Goal: Task Accomplishment & Management: Use online tool/utility

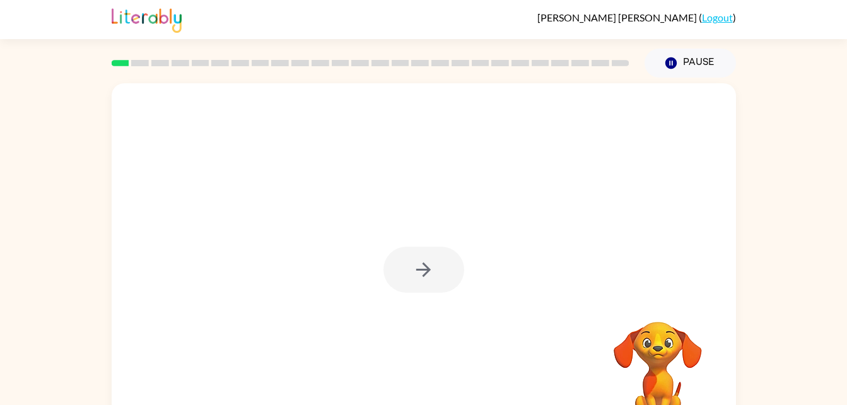
click at [494, 276] on div at bounding box center [424, 263] width 624 height 360
click at [426, 276] on icon "button" at bounding box center [423, 270] width 22 height 22
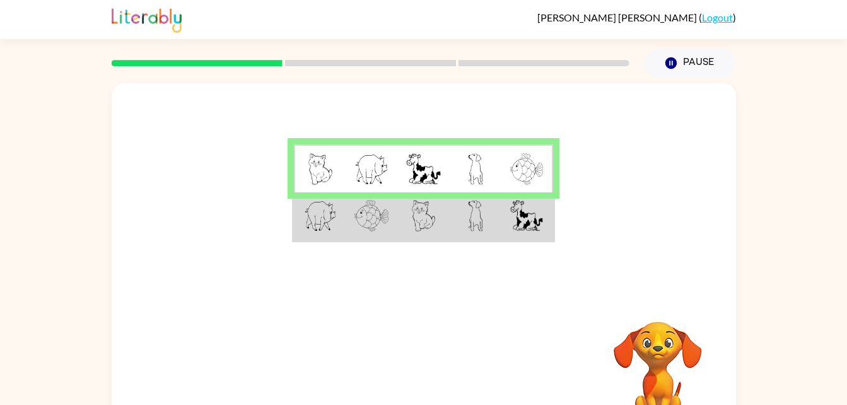
click at [328, 230] on img at bounding box center [320, 216] width 33 height 32
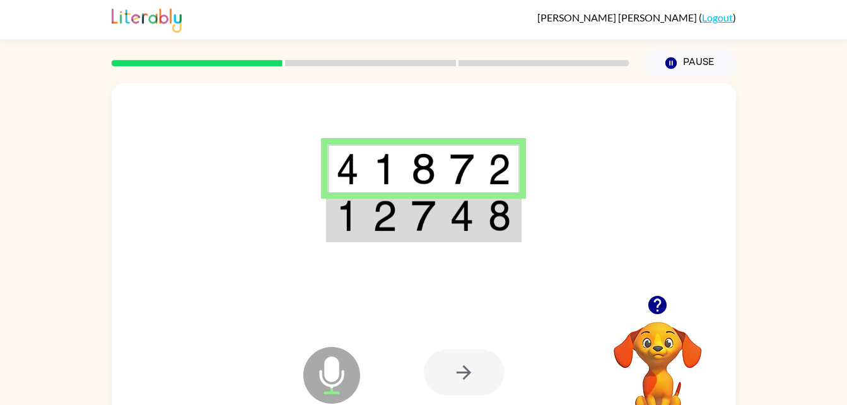
click at [688, 299] on div at bounding box center [658, 305] width 126 height 32
click at [475, 373] on div at bounding box center [464, 372] width 81 height 46
click at [660, 308] on icon "button" at bounding box center [657, 305] width 18 height 18
click at [361, 223] on td at bounding box center [346, 216] width 38 height 49
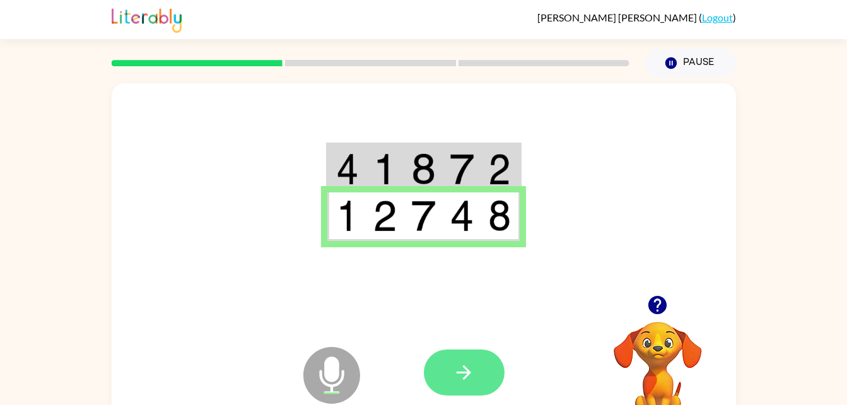
click at [468, 384] on button "button" at bounding box center [464, 372] width 81 height 46
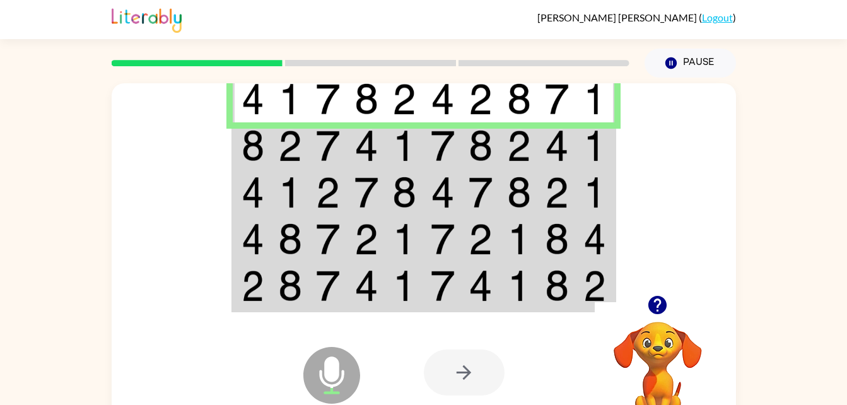
click at [259, 151] on img at bounding box center [252, 146] width 23 height 32
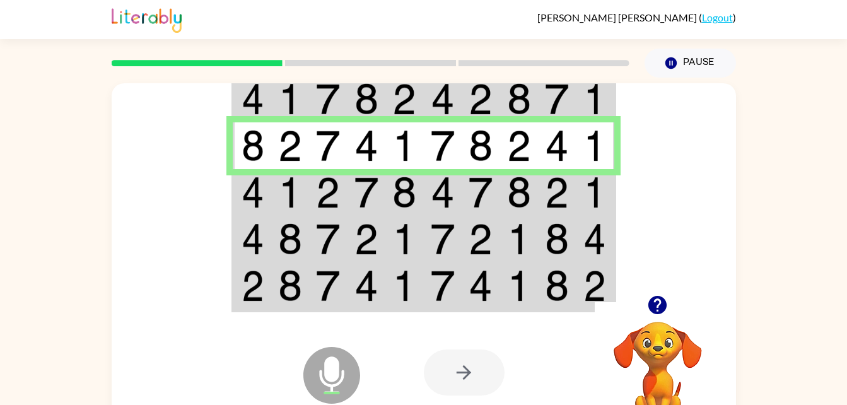
click at [245, 195] on img at bounding box center [252, 193] width 23 height 32
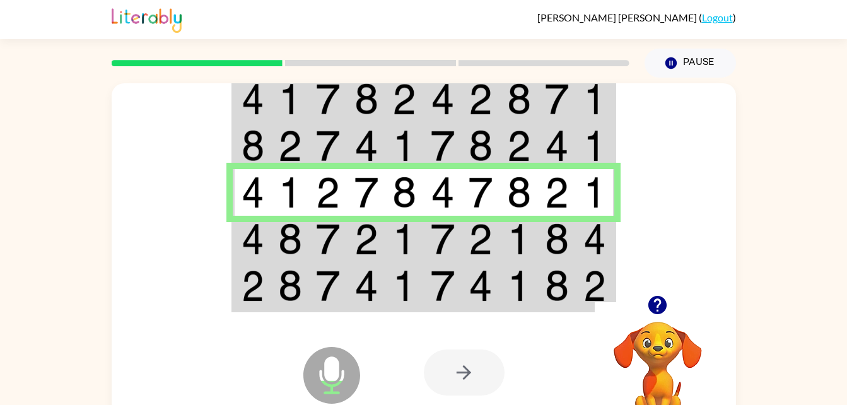
click at [267, 248] on td at bounding box center [252, 239] width 38 height 47
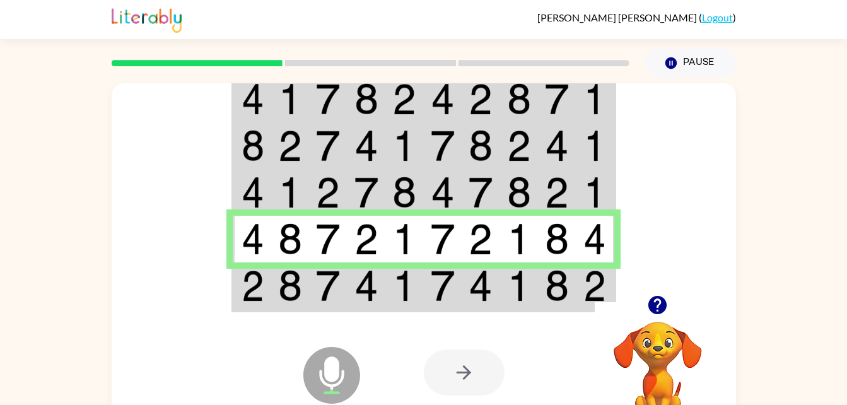
click at [241, 282] on img at bounding box center [252, 286] width 23 height 32
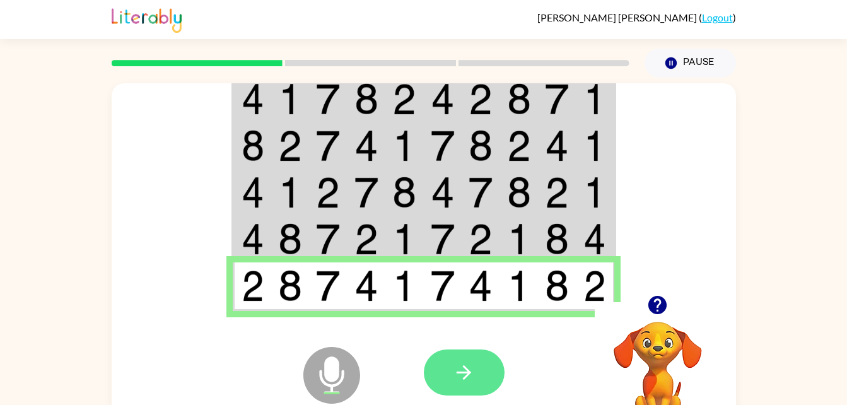
click at [483, 386] on button "button" at bounding box center [464, 372] width 81 height 46
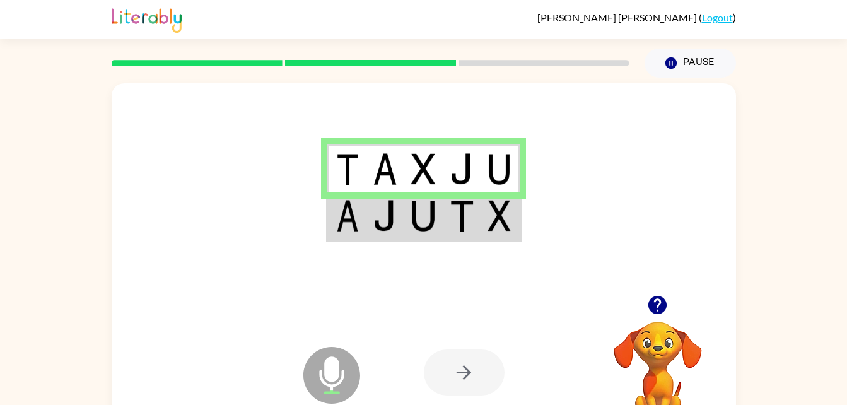
click at [344, 223] on img at bounding box center [347, 216] width 23 height 32
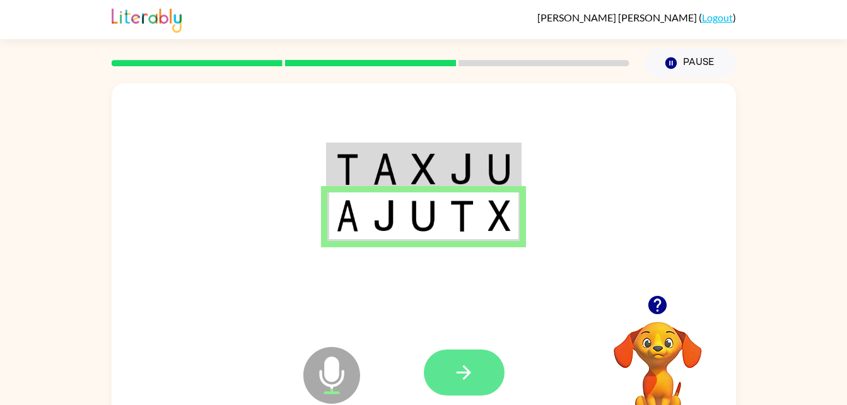
click at [491, 361] on button "button" at bounding box center [464, 372] width 81 height 46
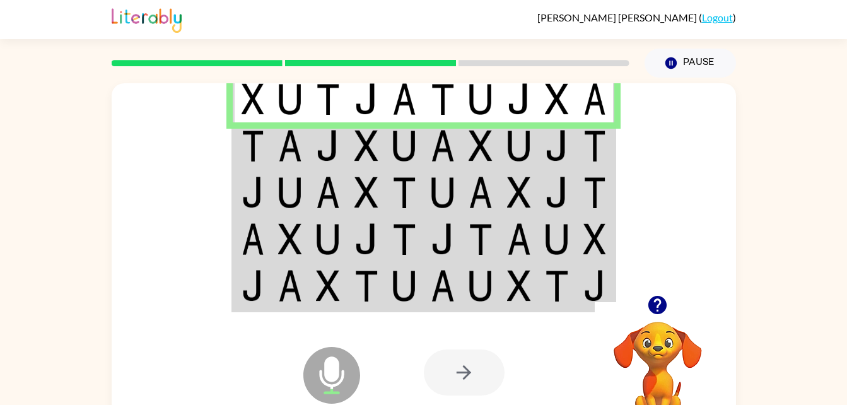
click at [275, 142] on td at bounding box center [290, 145] width 38 height 47
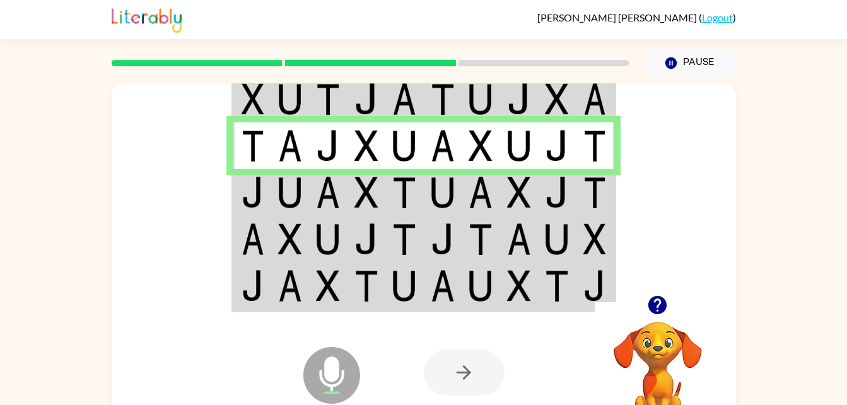
click at [253, 189] on img at bounding box center [252, 193] width 23 height 32
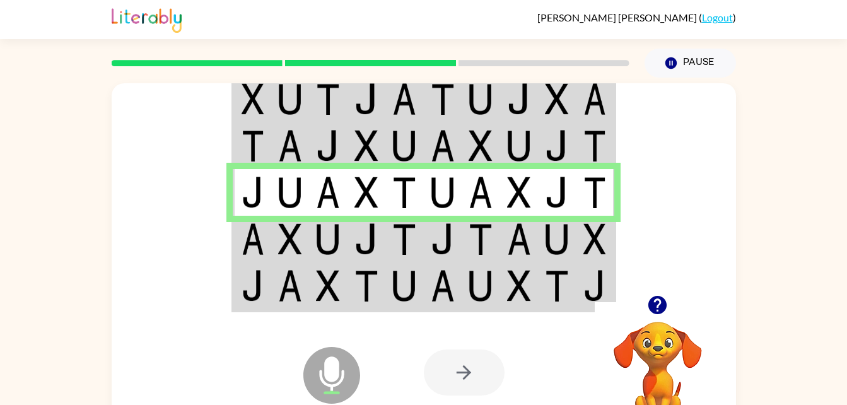
click at [250, 262] on td at bounding box center [252, 239] width 38 height 47
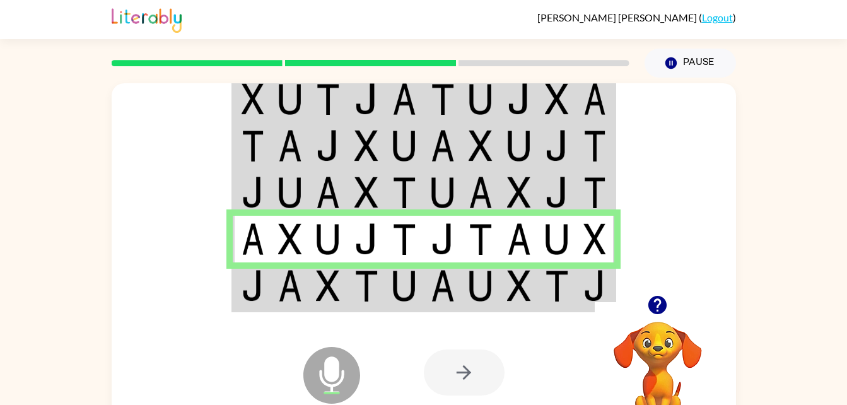
click at [265, 294] on td at bounding box center [252, 286] width 38 height 49
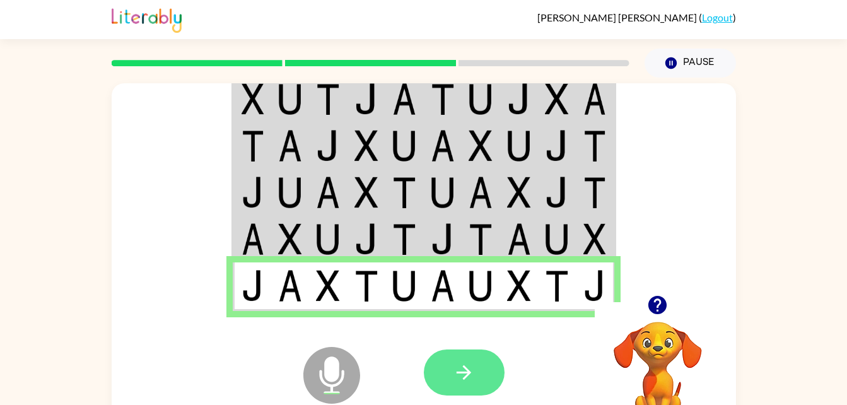
click at [469, 375] on icon "button" at bounding box center [464, 372] width 22 height 22
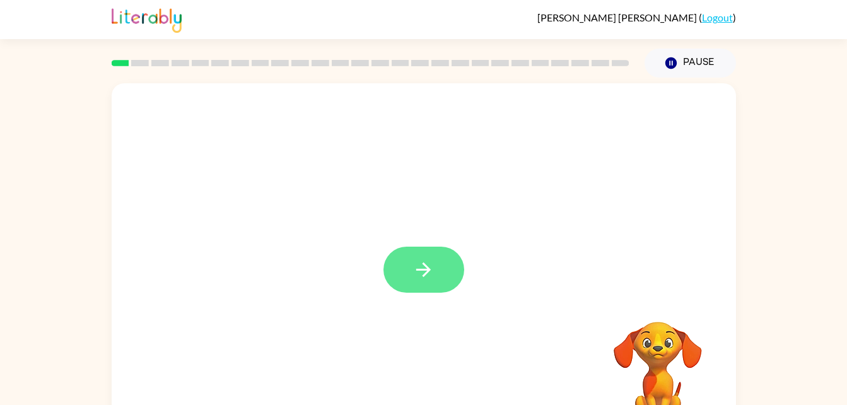
click at [415, 264] on icon "button" at bounding box center [423, 270] width 22 height 22
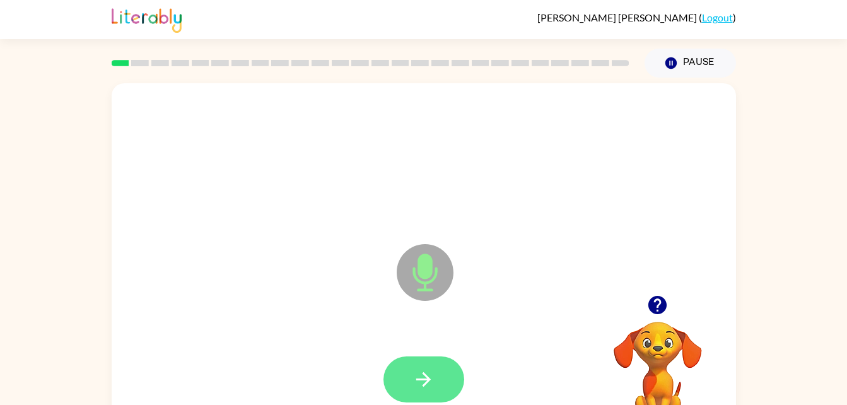
click at [424, 361] on button "button" at bounding box center [423, 379] width 81 height 46
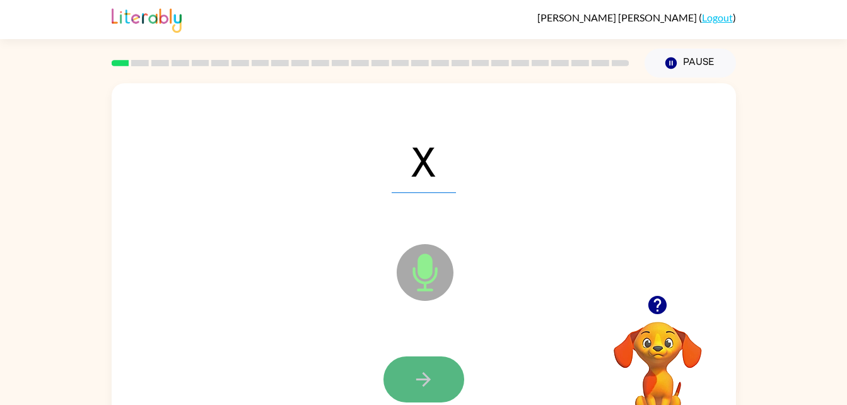
click at [431, 381] on icon "button" at bounding box center [423, 379] width 22 height 22
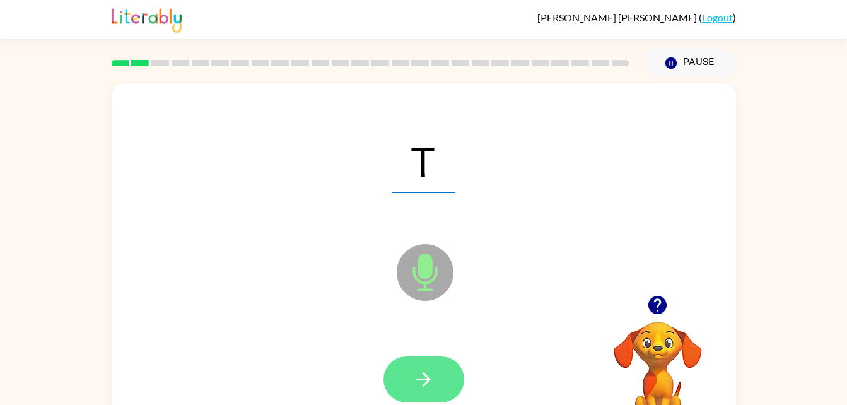
click at [429, 386] on icon "button" at bounding box center [423, 379] width 22 height 22
click at [418, 383] on icon "button" at bounding box center [423, 379] width 22 height 22
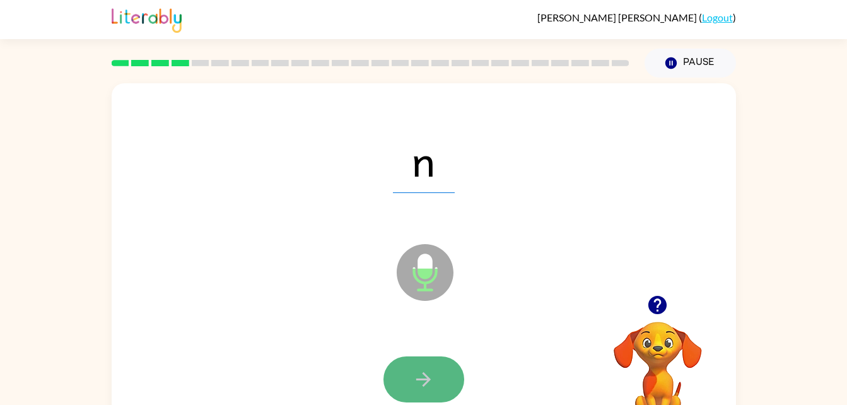
click at [422, 382] on icon "button" at bounding box center [423, 379] width 22 height 22
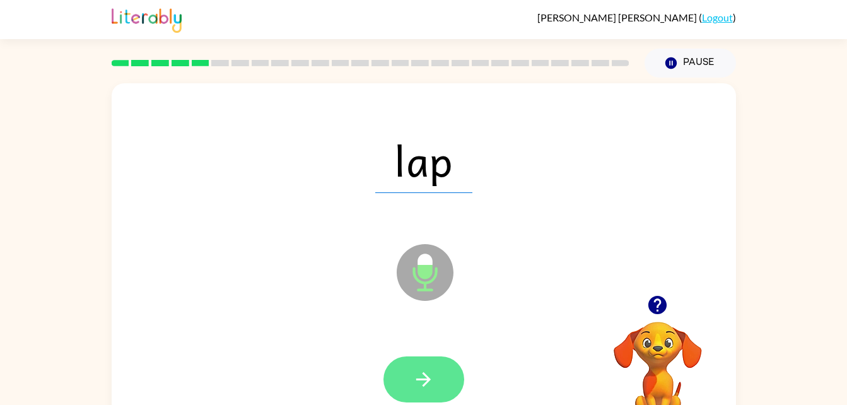
click at [427, 371] on icon "button" at bounding box center [423, 379] width 22 height 22
click at [423, 378] on icon "button" at bounding box center [423, 379] width 15 height 15
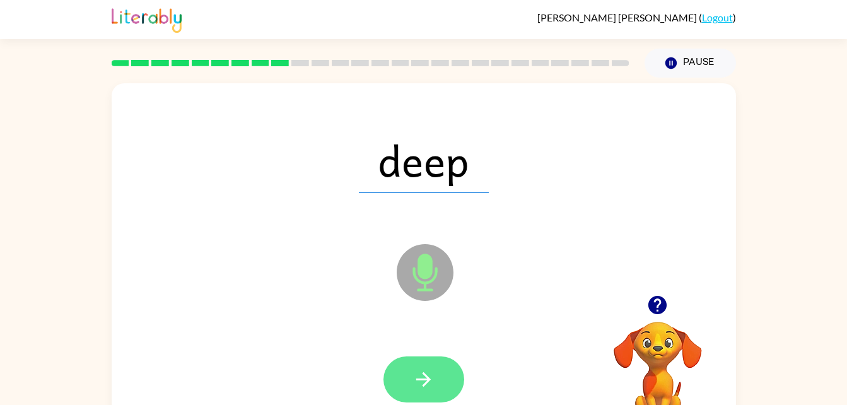
click at [434, 376] on icon "button" at bounding box center [423, 379] width 22 height 22
click at [411, 376] on button "button" at bounding box center [423, 379] width 81 height 46
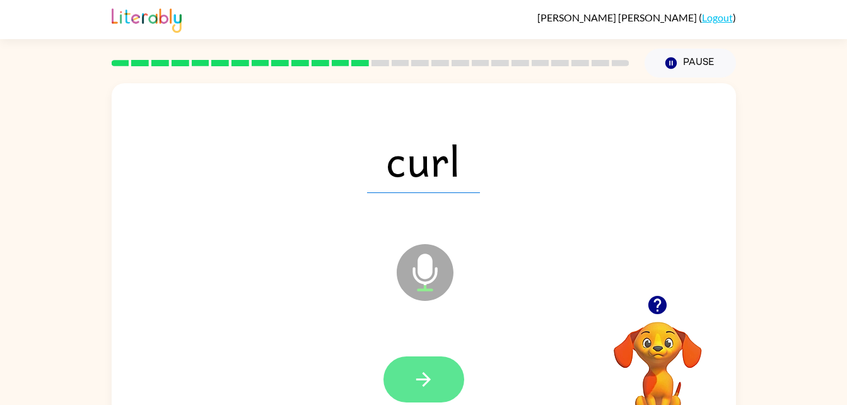
click at [383, 376] on button "button" at bounding box center [423, 379] width 81 height 46
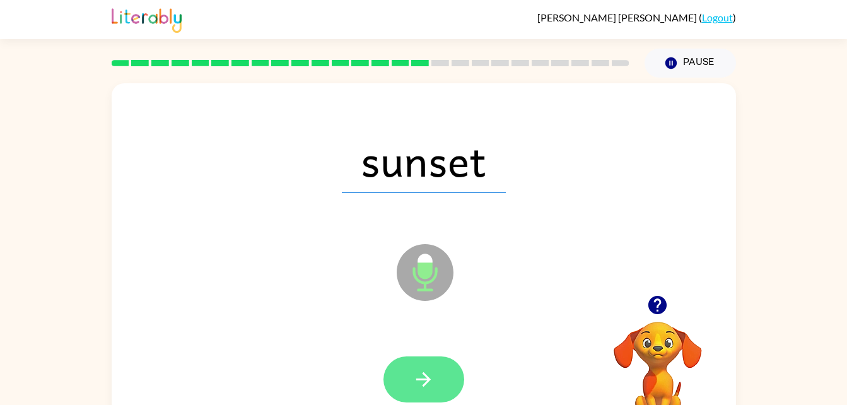
click at [425, 369] on icon "button" at bounding box center [423, 379] width 22 height 22
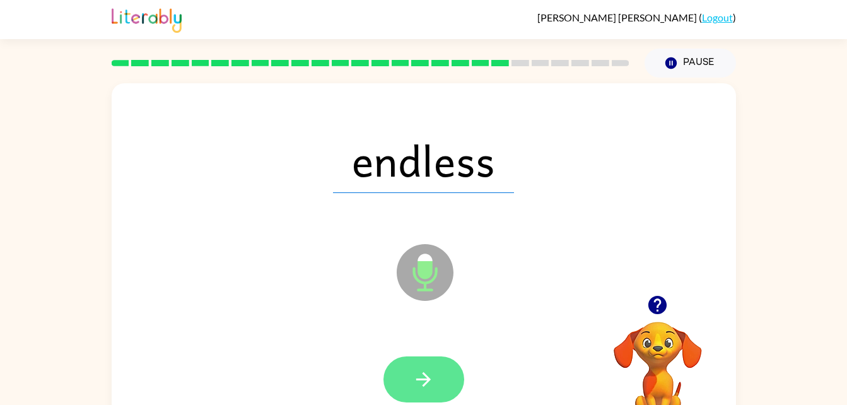
click at [406, 386] on button "button" at bounding box center [423, 379] width 81 height 46
click at [402, 373] on button "button" at bounding box center [423, 379] width 81 height 46
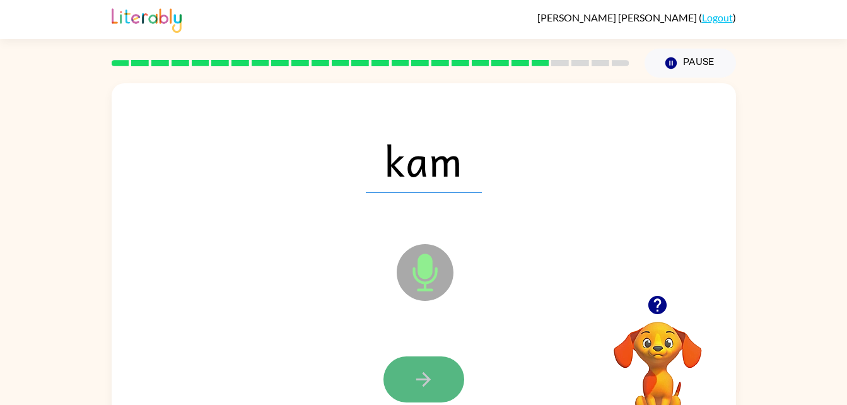
click at [418, 377] on icon "button" at bounding box center [423, 379] width 22 height 22
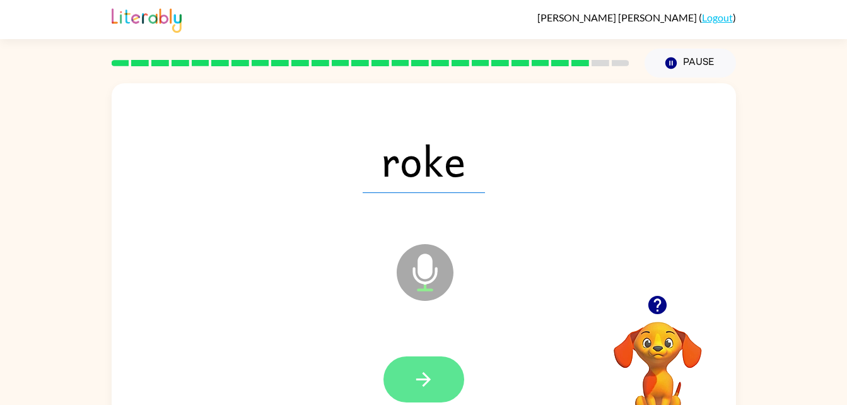
click at [416, 386] on icon "button" at bounding box center [423, 379] width 22 height 22
click at [424, 365] on button "button" at bounding box center [423, 379] width 81 height 46
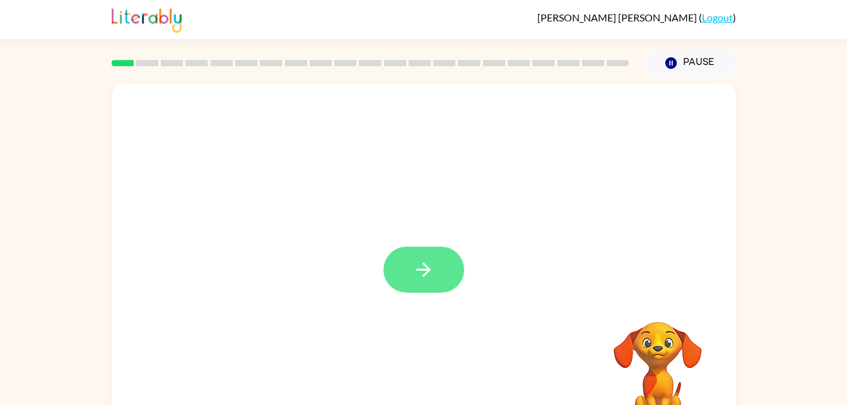
click at [427, 264] on icon "button" at bounding box center [423, 270] width 22 height 22
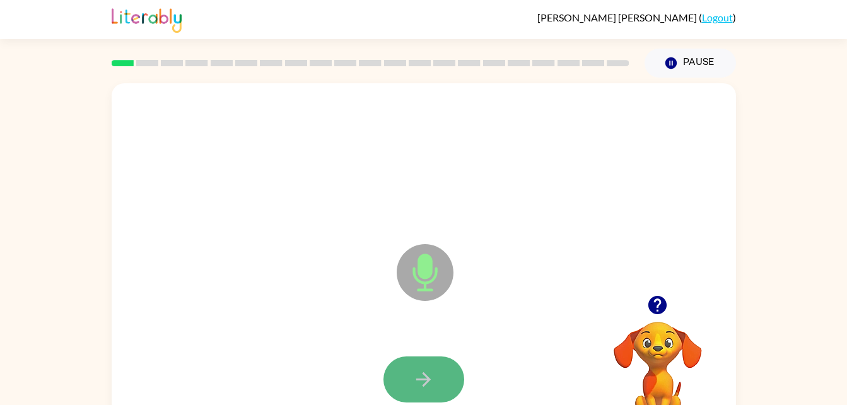
click at [427, 387] on icon "button" at bounding box center [423, 379] width 22 height 22
click at [417, 389] on icon "button" at bounding box center [423, 379] width 22 height 22
click at [418, 378] on icon "button" at bounding box center [423, 379] width 15 height 15
click at [426, 387] on icon "button" at bounding box center [423, 379] width 22 height 22
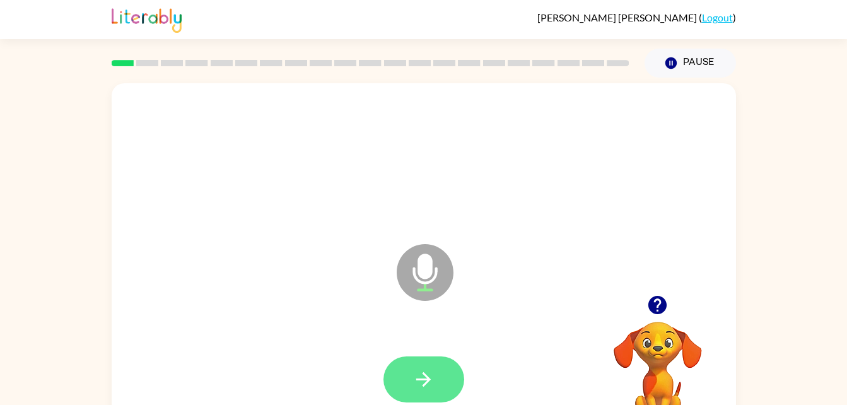
click at [408, 378] on button "button" at bounding box center [423, 379] width 81 height 46
click at [435, 375] on button "button" at bounding box center [423, 379] width 81 height 46
click at [423, 383] on icon "button" at bounding box center [423, 379] width 22 height 22
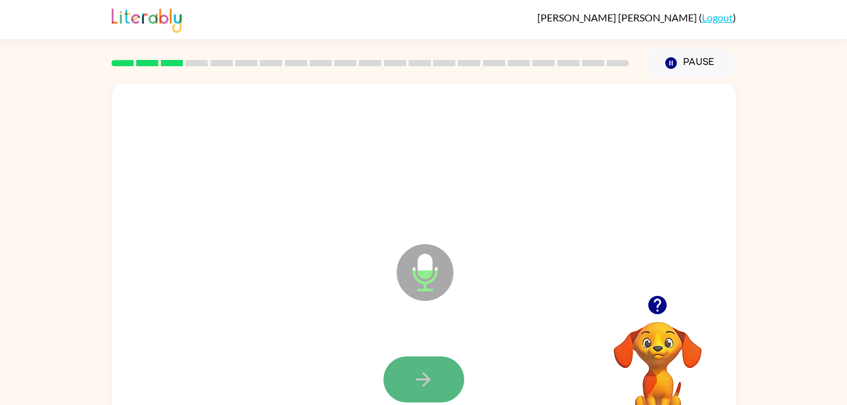
click at [419, 375] on icon "button" at bounding box center [423, 379] width 22 height 22
click at [428, 384] on icon "button" at bounding box center [423, 379] width 22 height 22
click at [431, 382] on icon "button" at bounding box center [423, 379] width 22 height 22
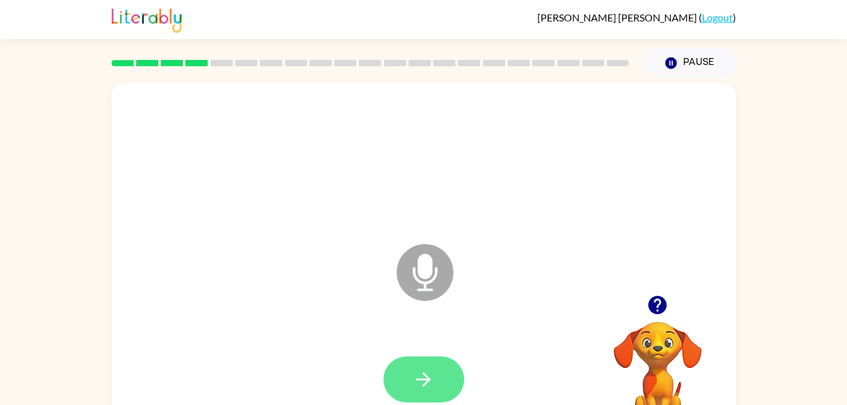
click at [421, 371] on icon "button" at bounding box center [423, 379] width 22 height 22
click at [429, 392] on button "button" at bounding box center [423, 379] width 81 height 46
click at [431, 368] on icon "button" at bounding box center [423, 379] width 22 height 22
click at [421, 386] on icon "button" at bounding box center [423, 379] width 22 height 22
click at [419, 386] on icon "button" at bounding box center [423, 379] width 22 height 22
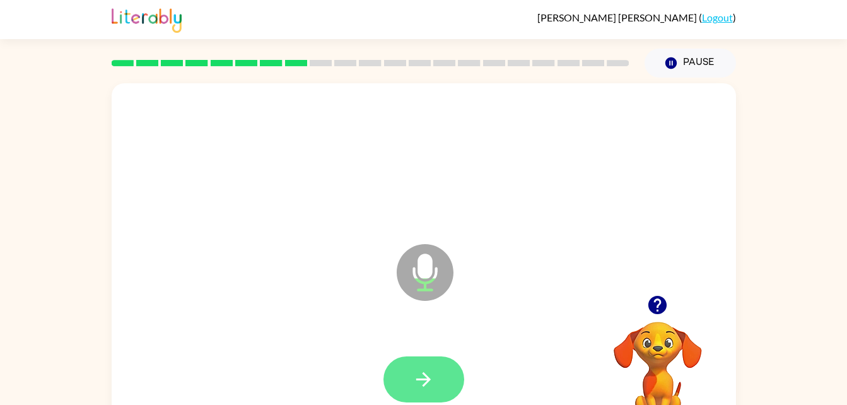
click at [424, 372] on icon "button" at bounding box center [423, 379] width 22 height 22
click at [426, 380] on icon "button" at bounding box center [423, 379] width 15 height 15
click at [435, 357] on button "button" at bounding box center [423, 379] width 81 height 46
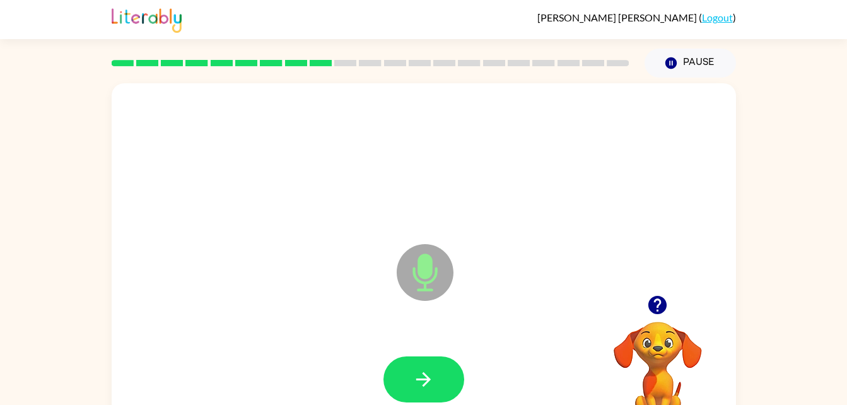
click at [656, 302] on icon "button" at bounding box center [657, 305] width 18 height 18
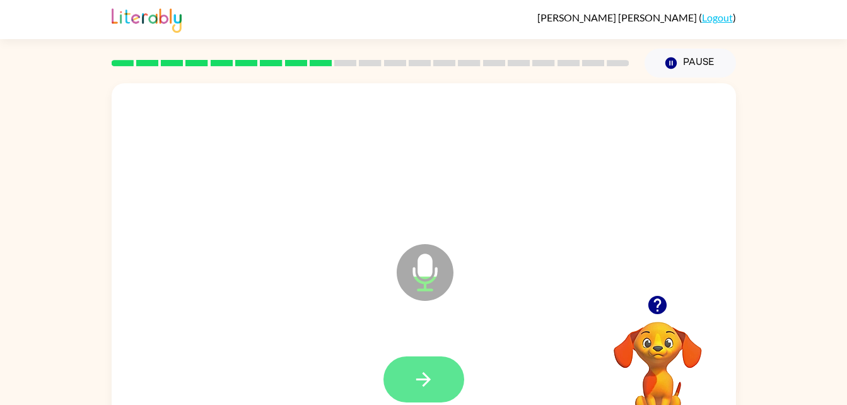
click at [416, 371] on icon "button" at bounding box center [423, 379] width 22 height 22
click at [419, 375] on icon "button" at bounding box center [423, 379] width 22 height 22
click at [414, 384] on icon "button" at bounding box center [423, 379] width 22 height 22
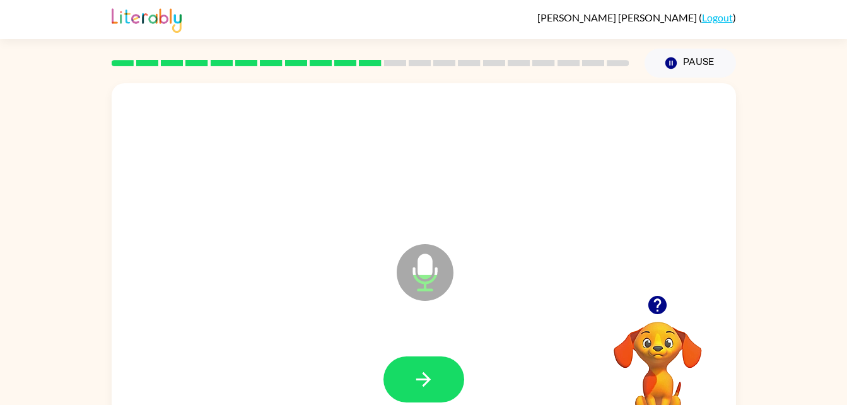
click at [663, 299] on icon "button" at bounding box center [657, 305] width 18 height 18
click at [436, 364] on button "button" at bounding box center [423, 379] width 81 height 46
click at [658, 314] on icon "button" at bounding box center [657, 305] width 18 height 18
click at [653, 313] on icon "button" at bounding box center [657, 305] width 22 height 22
click at [407, 388] on button "button" at bounding box center [423, 379] width 81 height 46
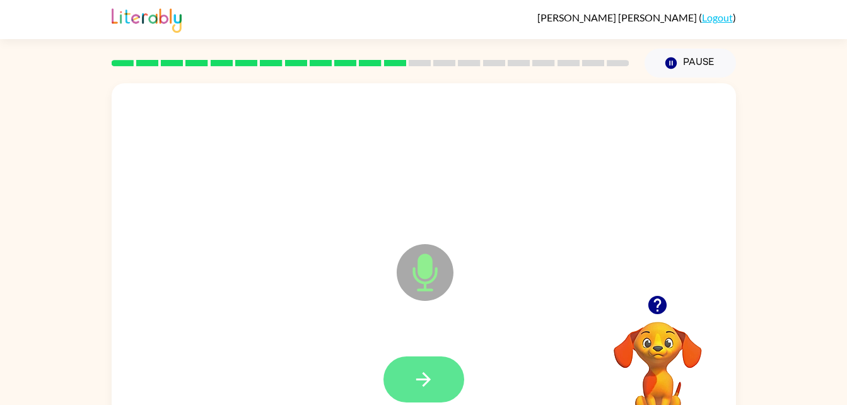
click at [431, 366] on button "button" at bounding box center [423, 379] width 81 height 46
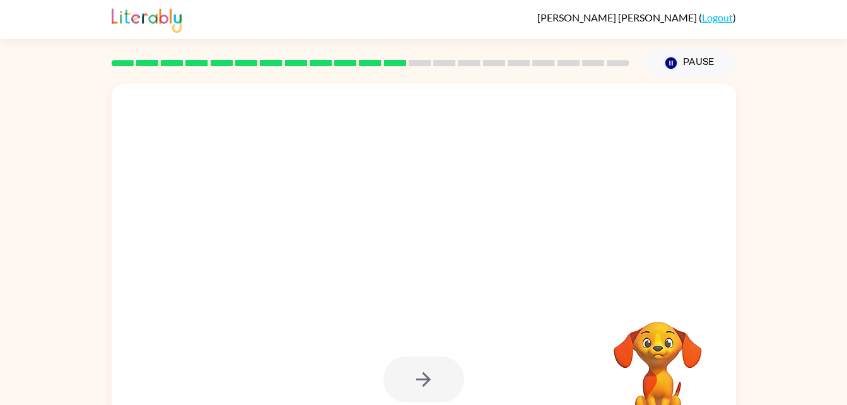
click at [675, 347] on video "Your browser must support playing .mp4 files to use Literably. Please try using…" at bounding box center [658, 365] width 126 height 126
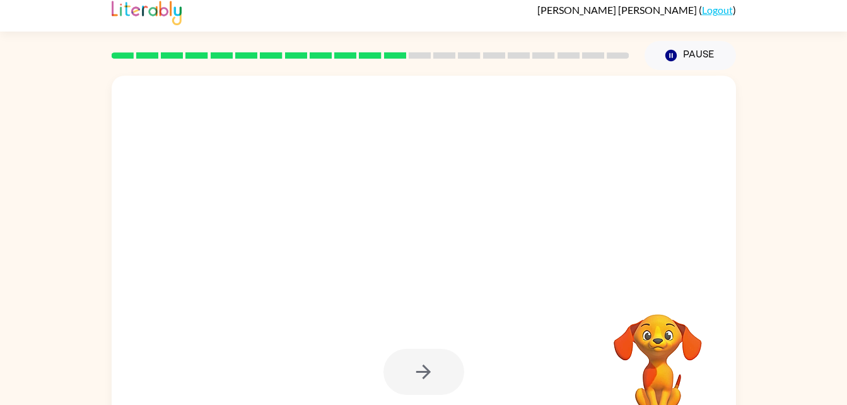
scroll to position [38, 0]
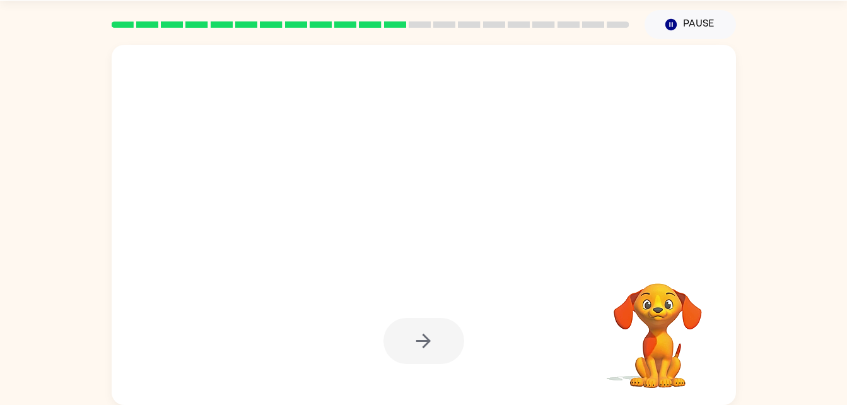
click at [424, 346] on div at bounding box center [423, 341] width 81 height 46
click at [339, 283] on div at bounding box center [424, 225] width 624 height 360
click at [292, 207] on div at bounding box center [393, 202] width 538 height 45
click at [307, 320] on div at bounding box center [423, 340] width 599 height 103
click at [679, 32] on button "Pause Pause" at bounding box center [689, 24] width 91 height 29
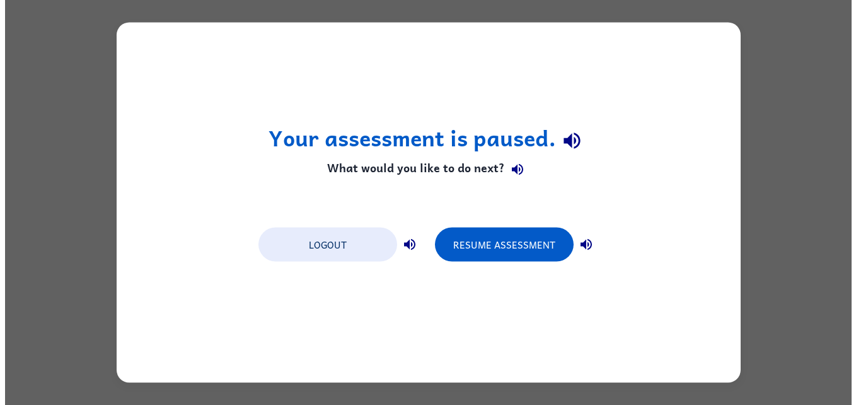
scroll to position [0, 0]
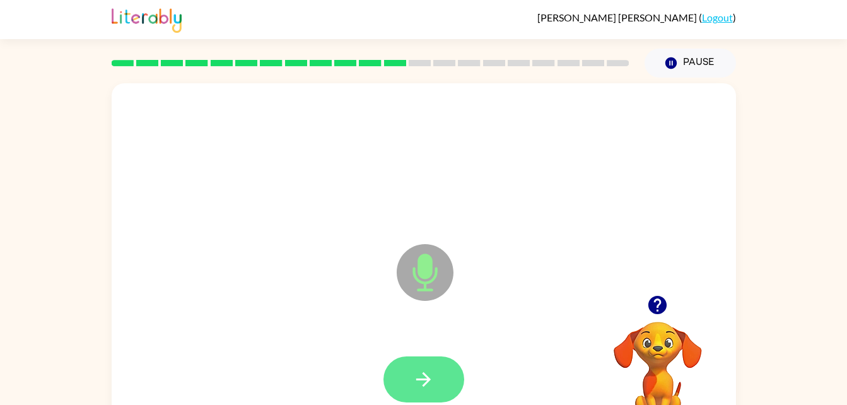
click at [406, 381] on button "button" at bounding box center [423, 379] width 81 height 46
click at [440, 388] on button "button" at bounding box center [423, 379] width 81 height 46
click at [417, 378] on icon "button" at bounding box center [423, 379] width 15 height 15
click at [433, 381] on icon "button" at bounding box center [423, 379] width 22 height 22
click at [417, 359] on button "button" at bounding box center [423, 379] width 81 height 46
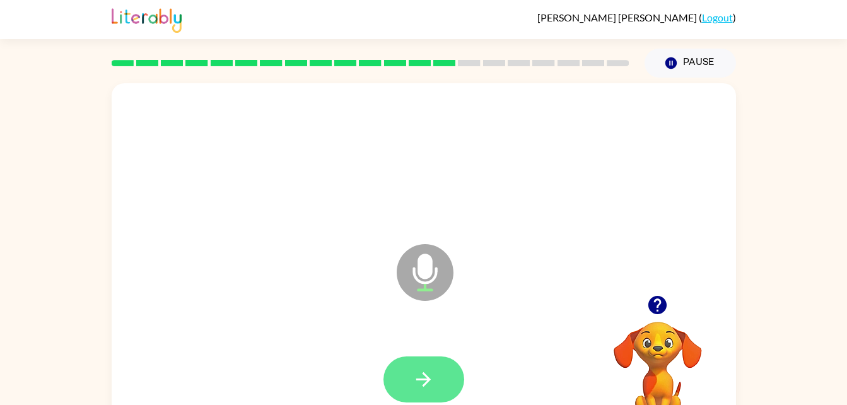
click at [415, 371] on icon "button" at bounding box center [423, 379] width 22 height 22
click at [424, 376] on icon "button" at bounding box center [423, 379] width 22 height 22
click at [424, 371] on icon "button" at bounding box center [423, 379] width 22 height 22
click at [410, 378] on button "button" at bounding box center [423, 379] width 81 height 46
click at [415, 375] on icon "button" at bounding box center [423, 379] width 22 height 22
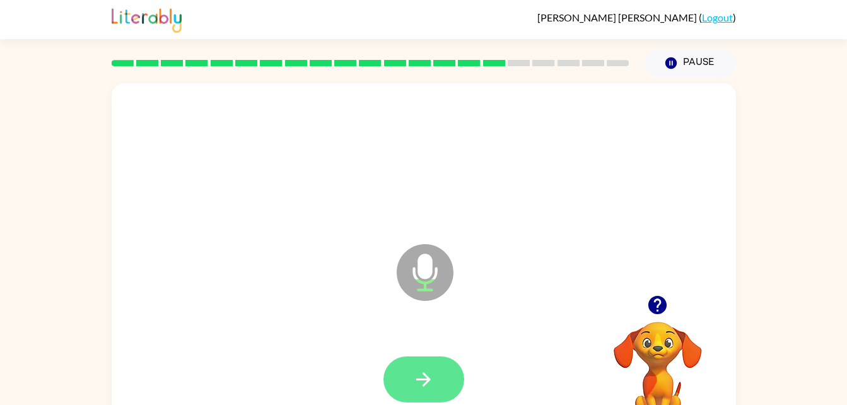
click at [415, 375] on icon "button" at bounding box center [423, 379] width 22 height 22
click at [398, 395] on button "button" at bounding box center [423, 379] width 81 height 46
click at [426, 394] on button "button" at bounding box center [423, 379] width 81 height 46
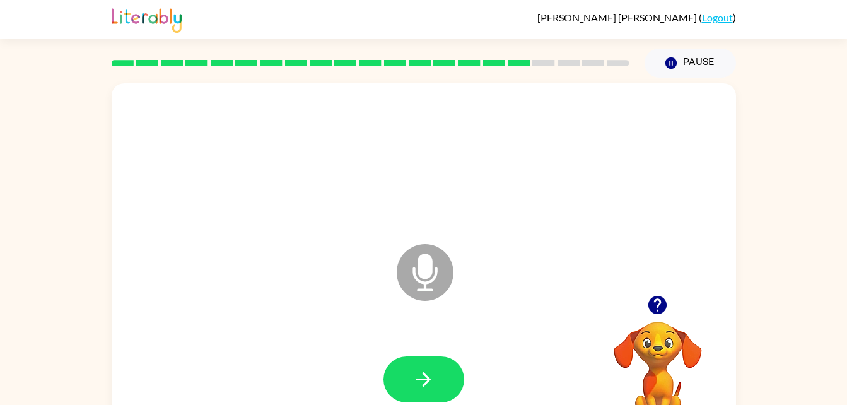
click at [659, 306] on icon "button" at bounding box center [657, 305] width 18 height 18
click at [404, 344] on div at bounding box center [423, 379] width 599 height 103
click at [436, 392] on button "button" at bounding box center [423, 379] width 81 height 46
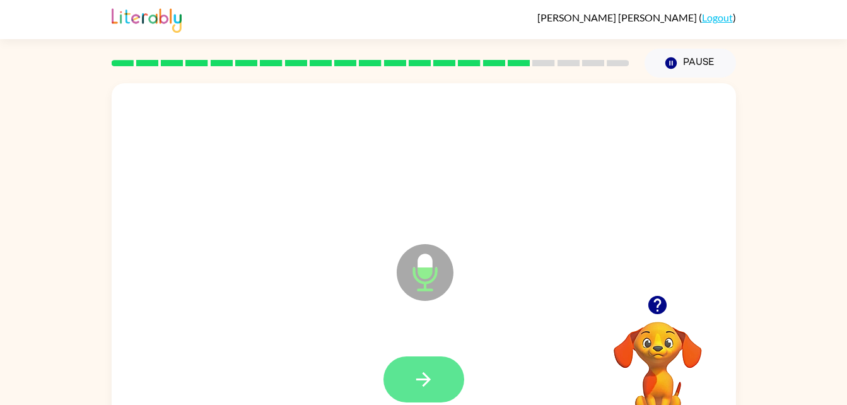
click at [434, 388] on button "button" at bounding box center [423, 379] width 81 height 46
click at [408, 381] on button "button" at bounding box center [423, 379] width 81 height 46
click at [429, 365] on button "button" at bounding box center [423, 379] width 81 height 46
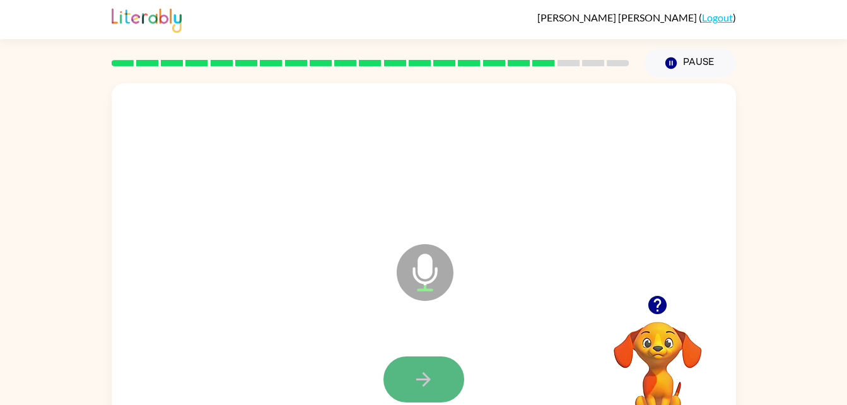
click at [426, 380] on icon "button" at bounding box center [423, 379] width 22 height 22
click at [432, 380] on icon "button" at bounding box center [423, 379] width 22 height 22
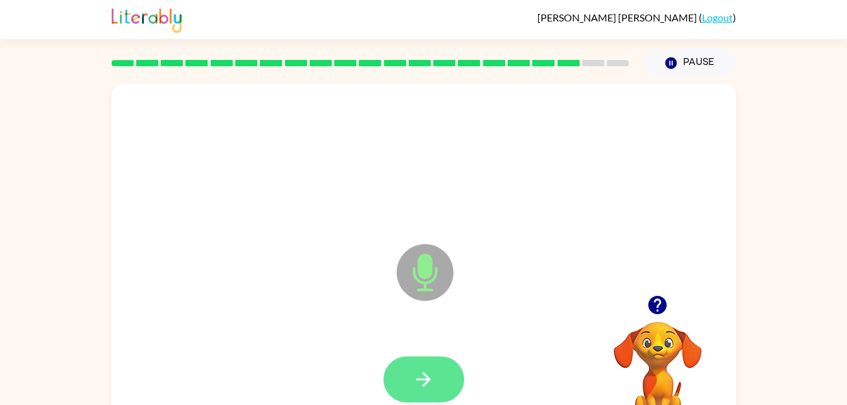
click at [402, 384] on button "button" at bounding box center [423, 379] width 81 height 46
click at [423, 377] on div at bounding box center [423, 379] width 81 height 46
click at [427, 376] on icon "button" at bounding box center [423, 379] width 15 height 15
click at [418, 373] on icon "button" at bounding box center [423, 379] width 22 height 22
